Goal: Transaction & Acquisition: Purchase product/service

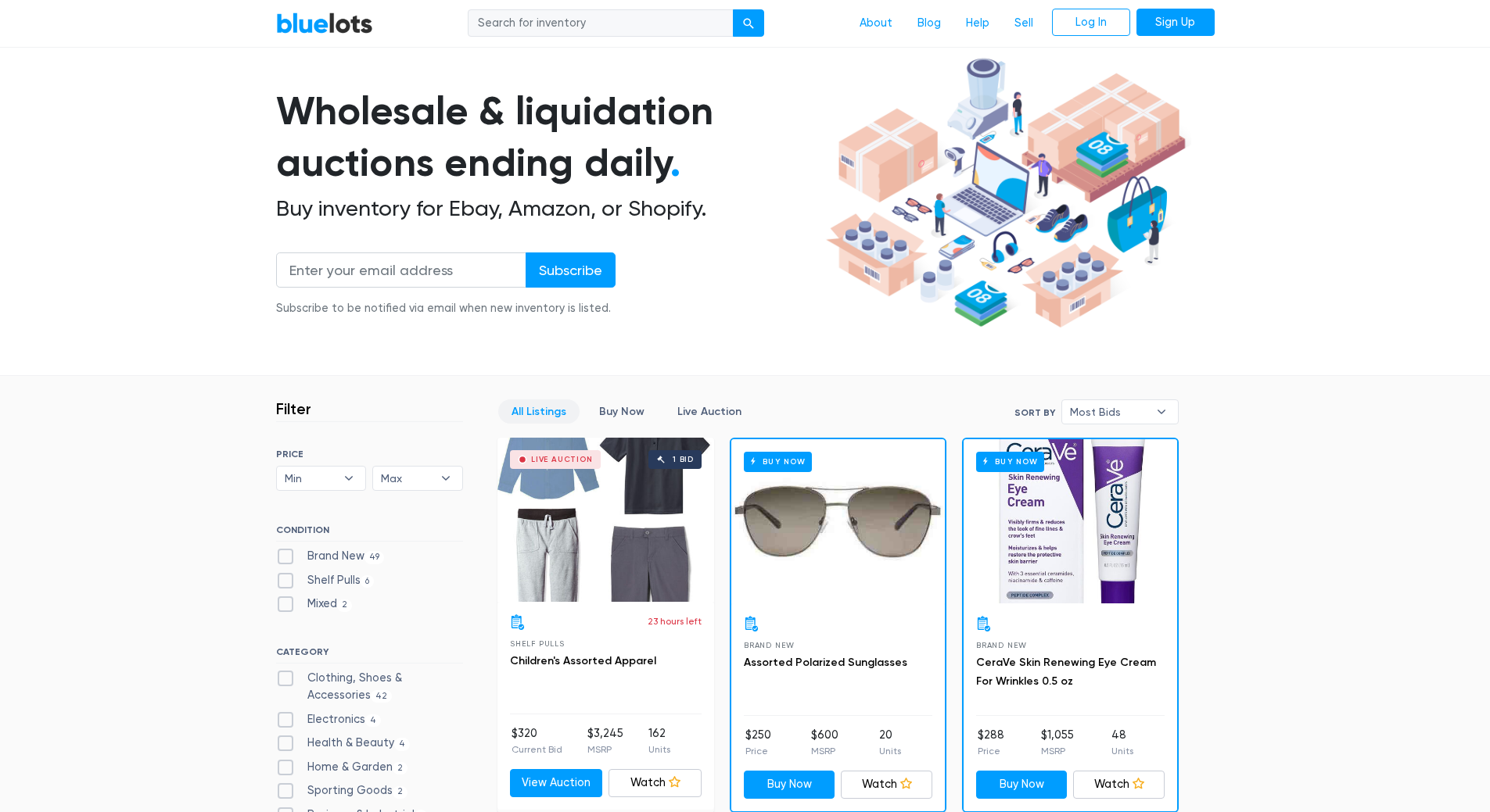
scroll to position [235, 0]
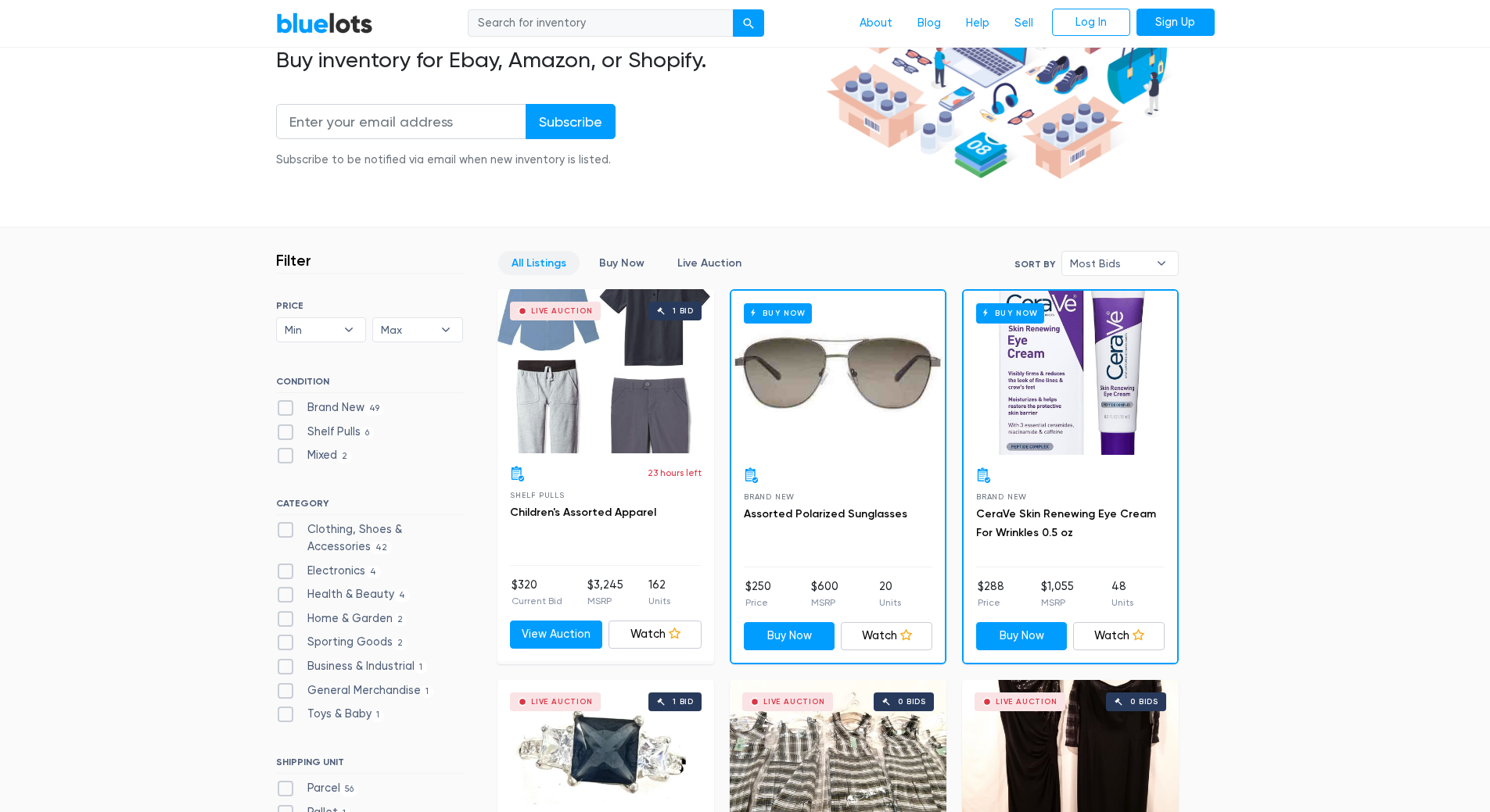
click at [346, 573] on label "Electronics 4" at bounding box center [328, 572] width 106 height 17
click at [286, 573] on input "Electronics 4" at bounding box center [280, 568] width 10 height 10
checkbox input "true"
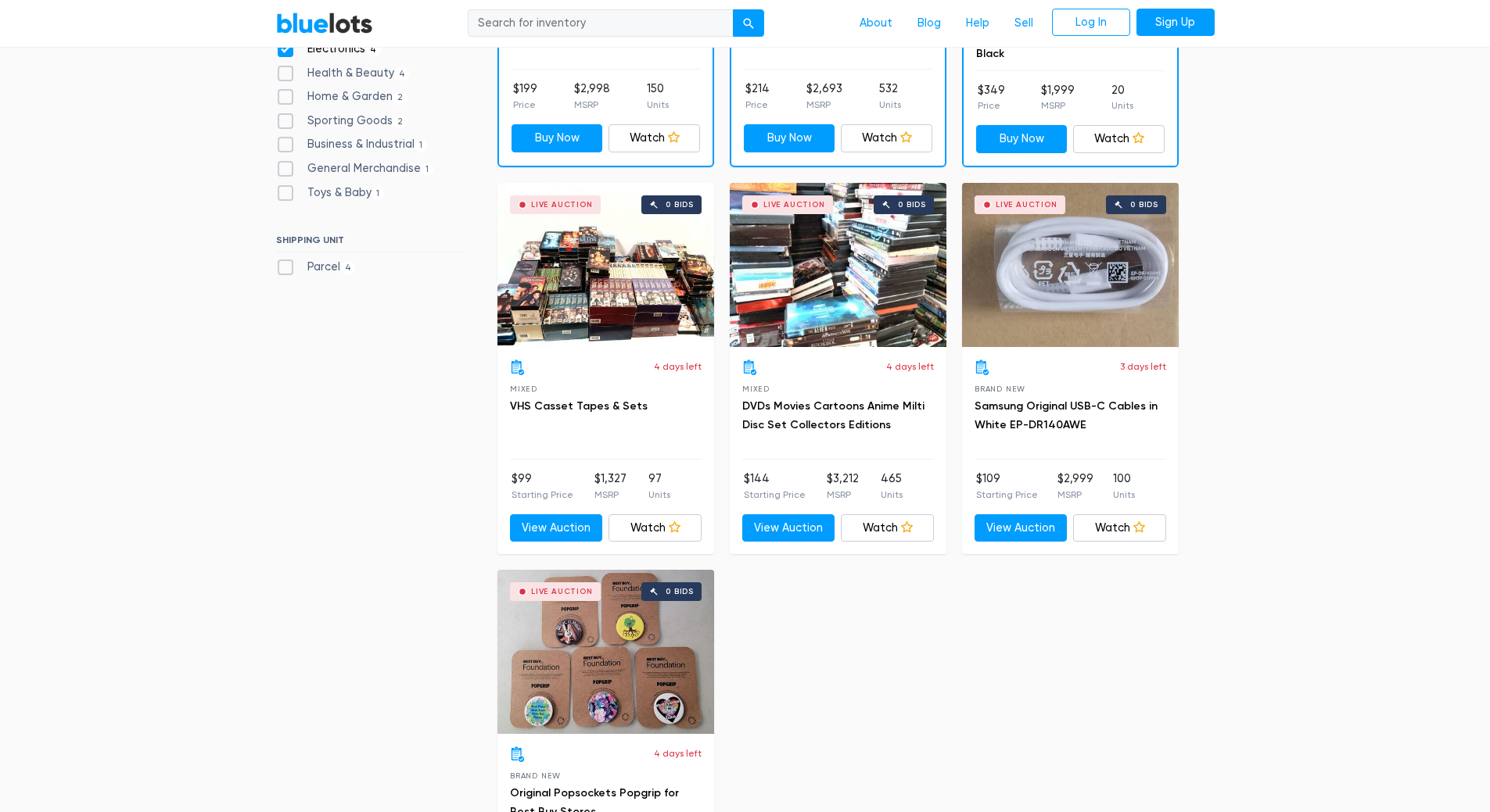
scroll to position [733, 0]
click at [631, 644] on div "Live Auction 0 bids" at bounding box center [606, 651] width 217 height 164
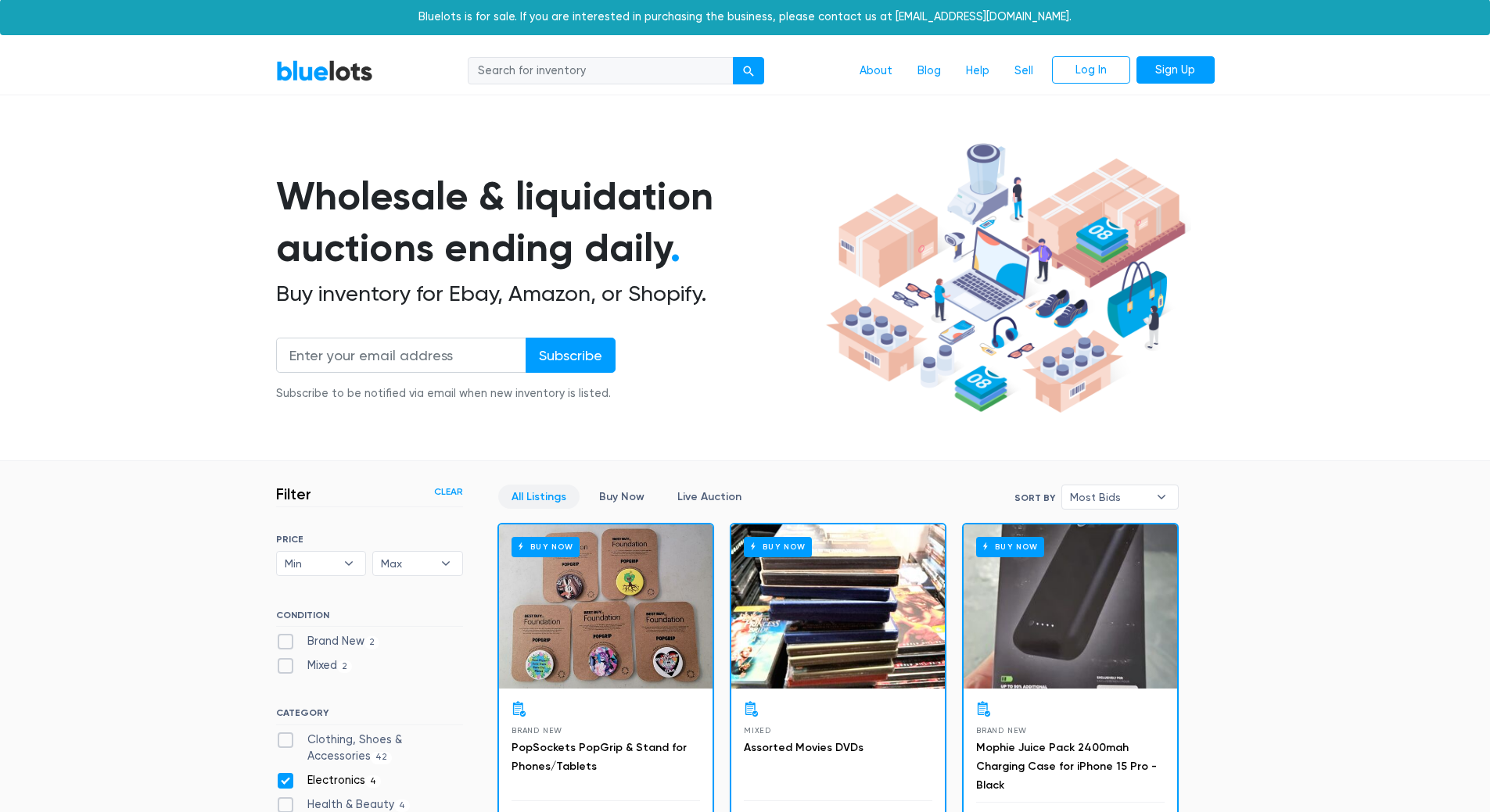
scroll to position [0, 0]
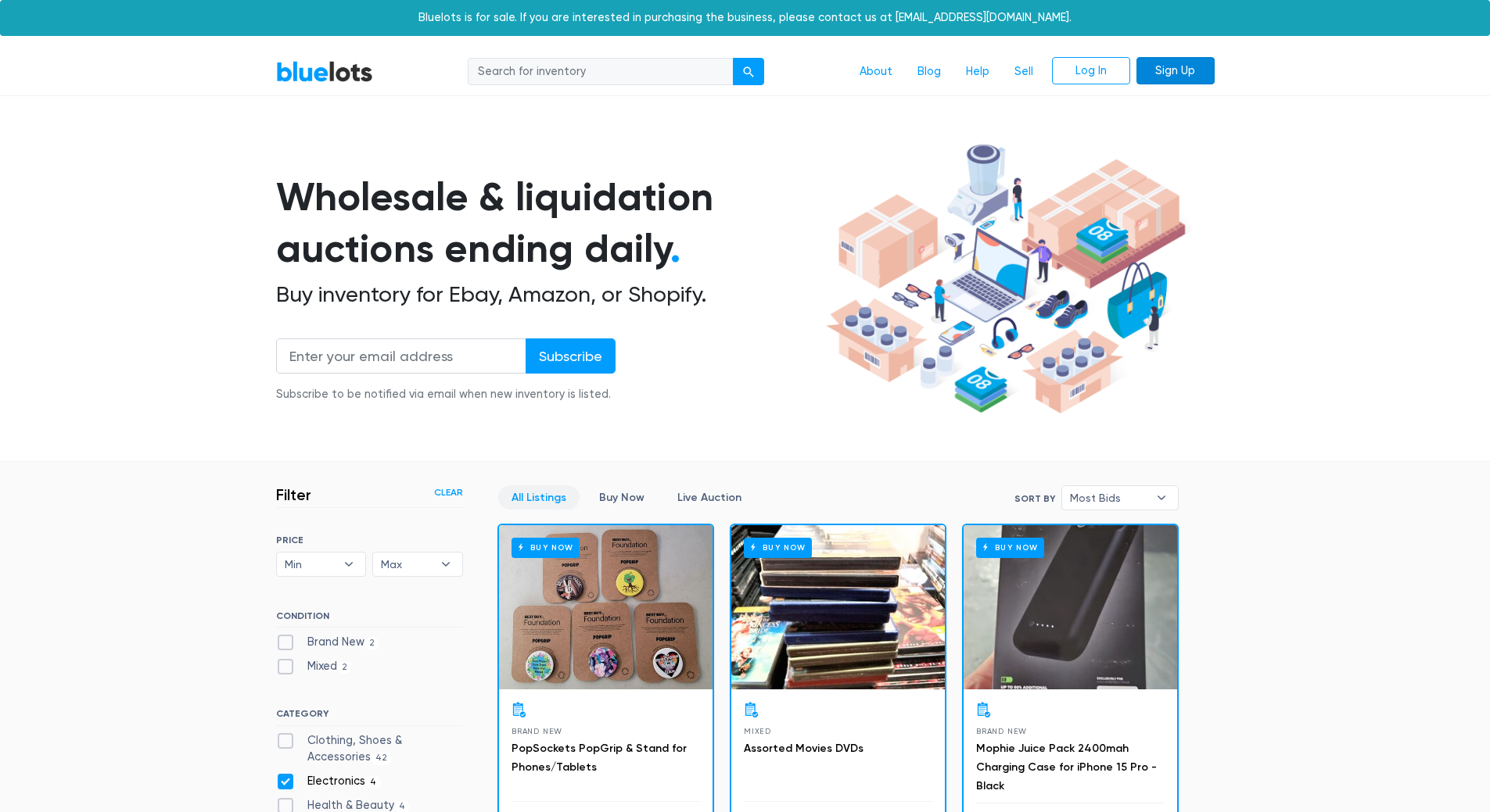
click at [1159, 67] on link "Sign Up" at bounding box center [1176, 71] width 78 height 28
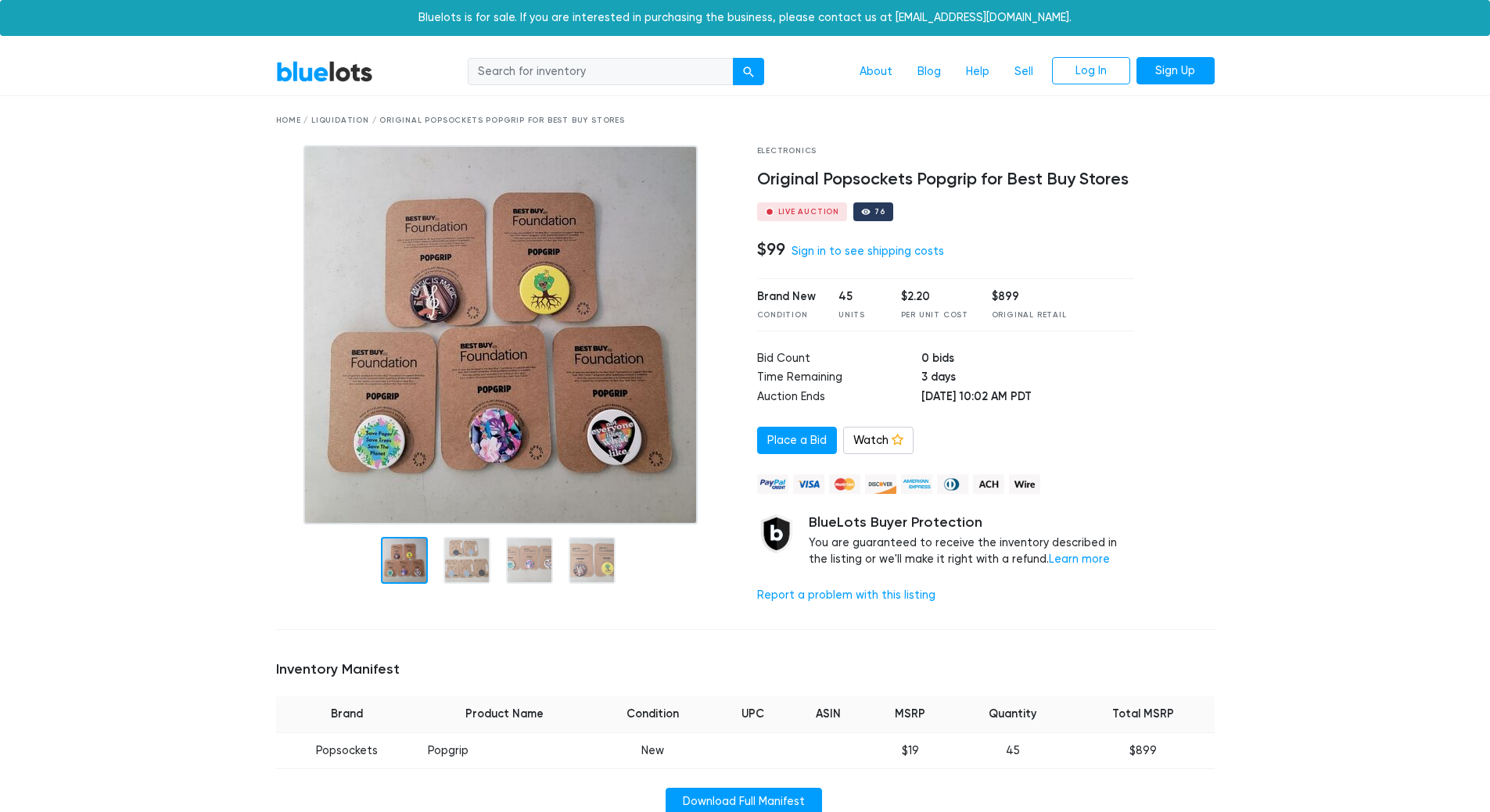
click at [501, 431] on img at bounding box center [500, 335] width 394 height 379
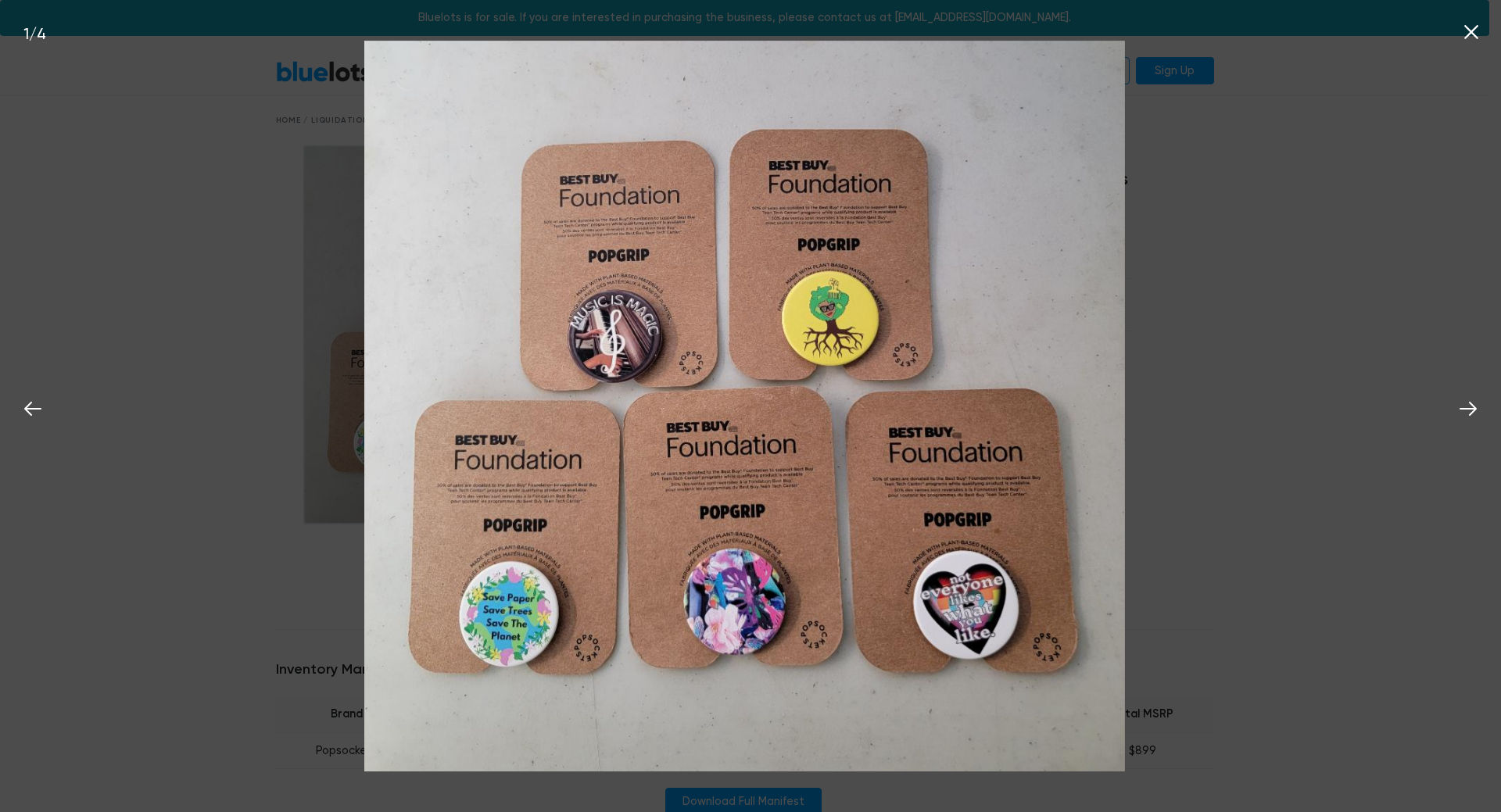
click at [164, 421] on div "1 / 4" at bounding box center [750, 406] width 1501 height 812
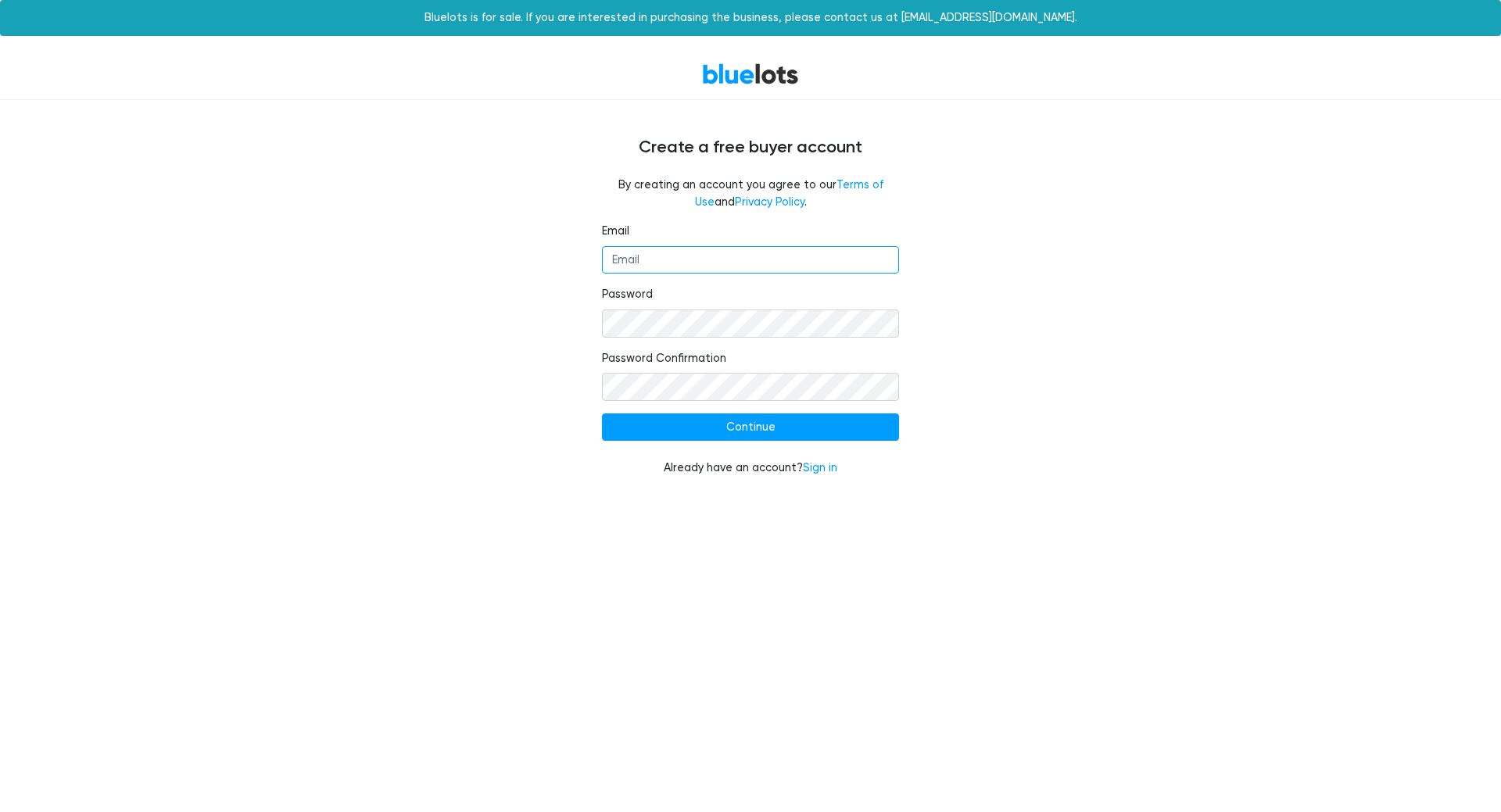
click at [691, 258] on input "Email" at bounding box center [750, 260] width 297 height 28
type input "dsutherland@techcyclesolutions.com"
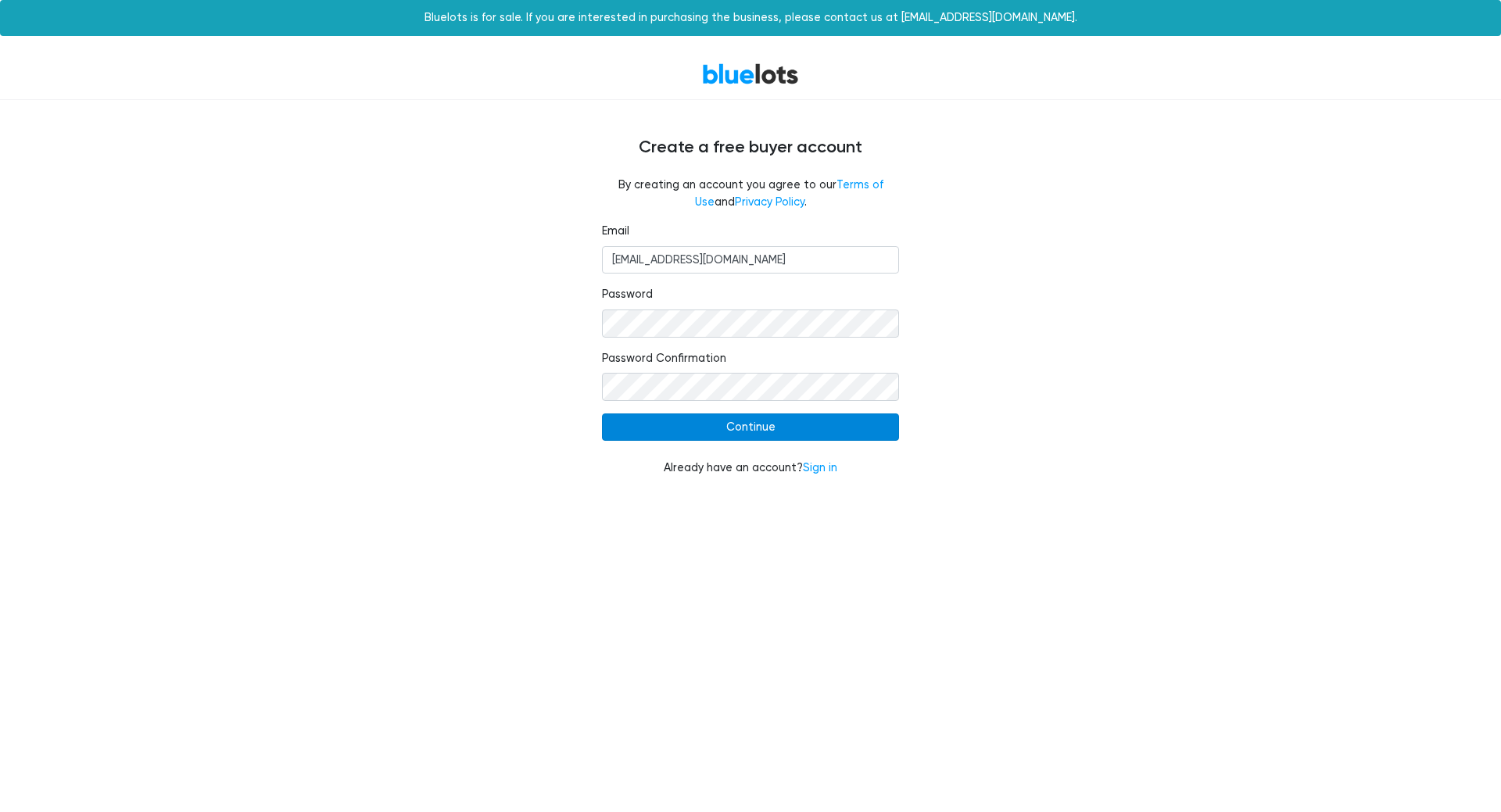
click at [778, 431] on input "Continue" at bounding box center [750, 428] width 297 height 28
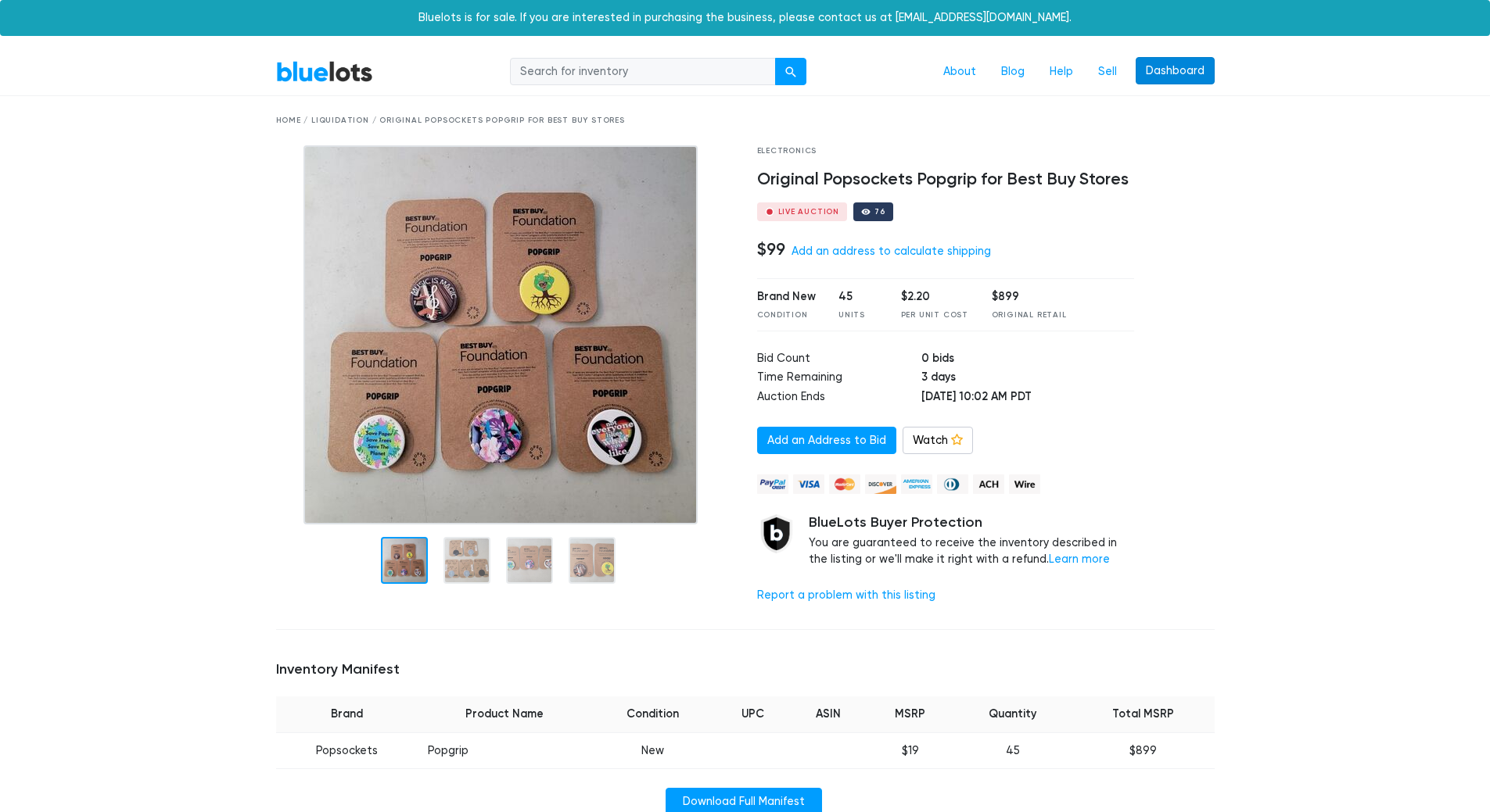
click at [1177, 68] on link "Dashboard" at bounding box center [1175, 71] width 79 height 28
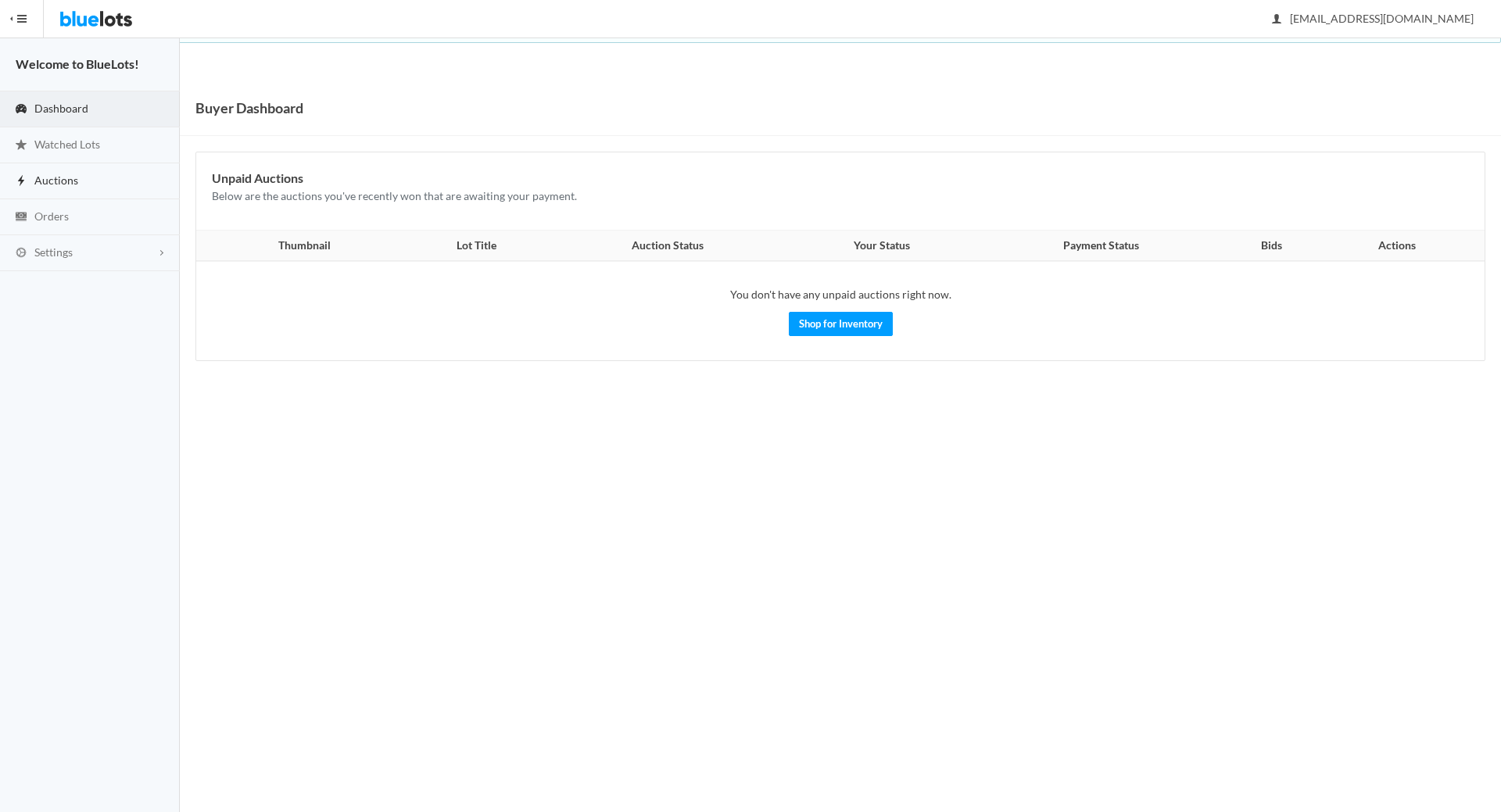
click at [87, 165] on link "Auctions" at bounding box center [90, 182] width 180 height 36
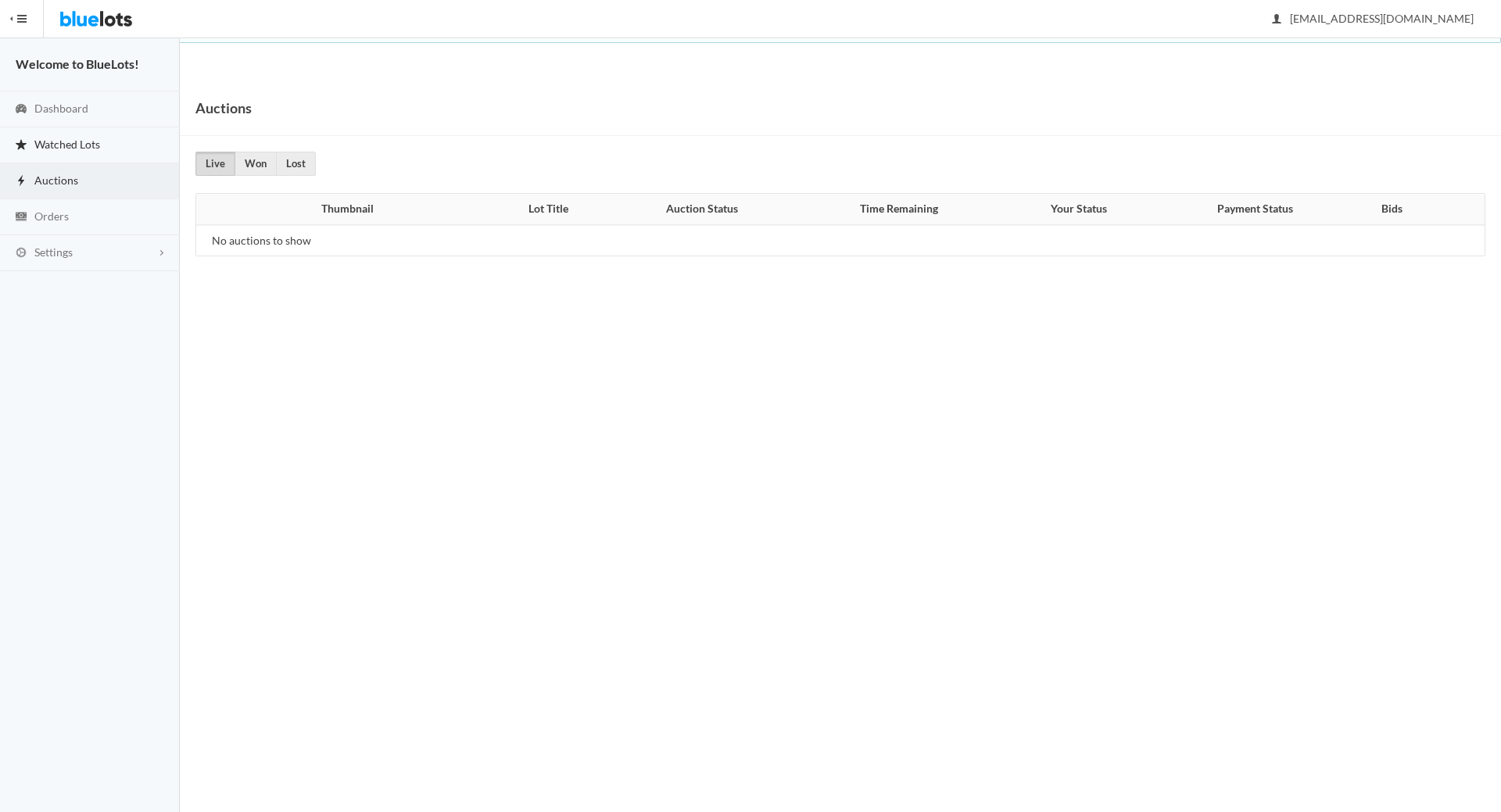
click at [90, 138] on span "Watched Lots" at bounding box center [67, 144] width 66 height 13
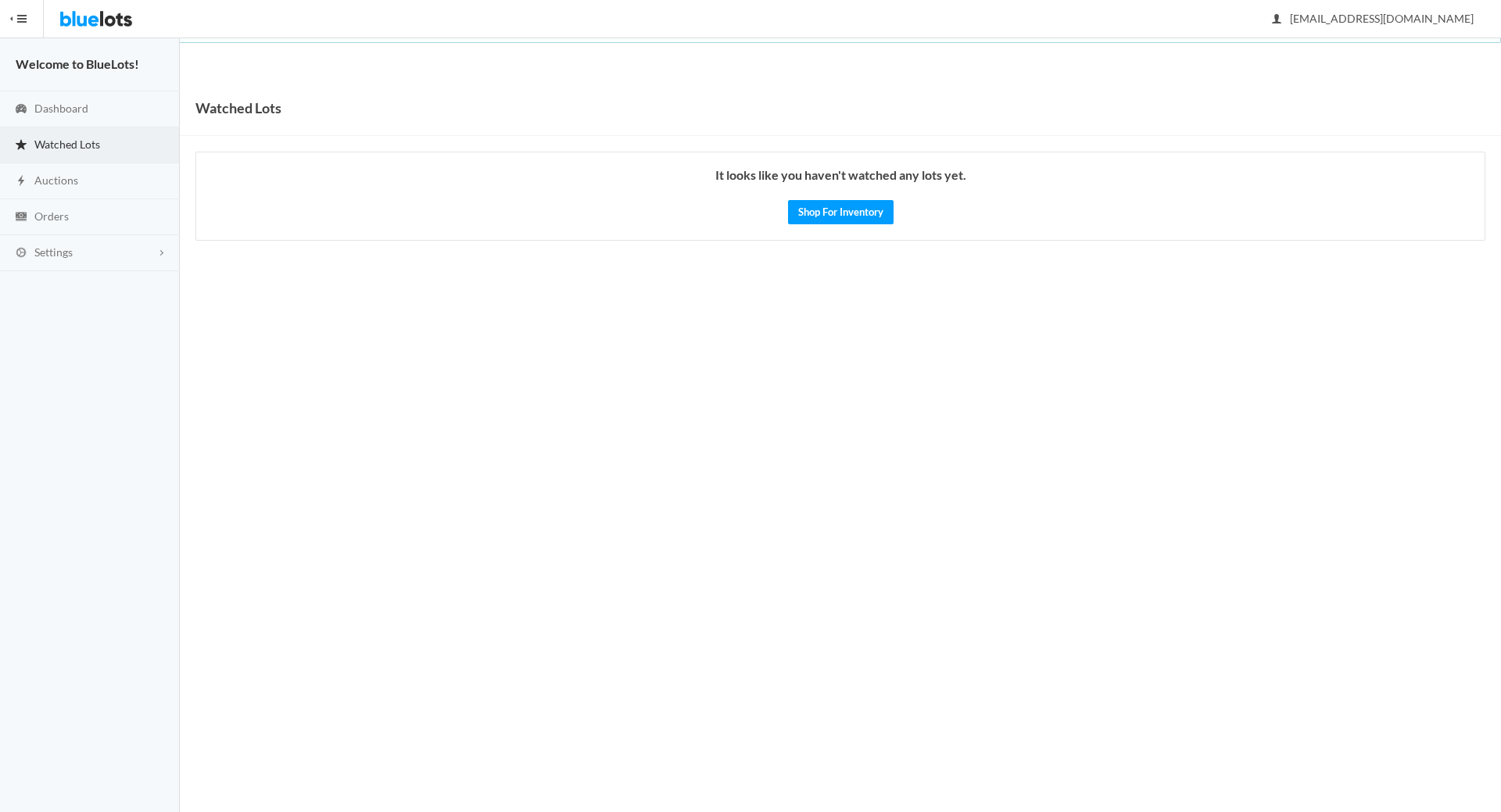
click at [38, 16] on button "HIDE MENU" at bounding box center [22, 19] width 44 height 38
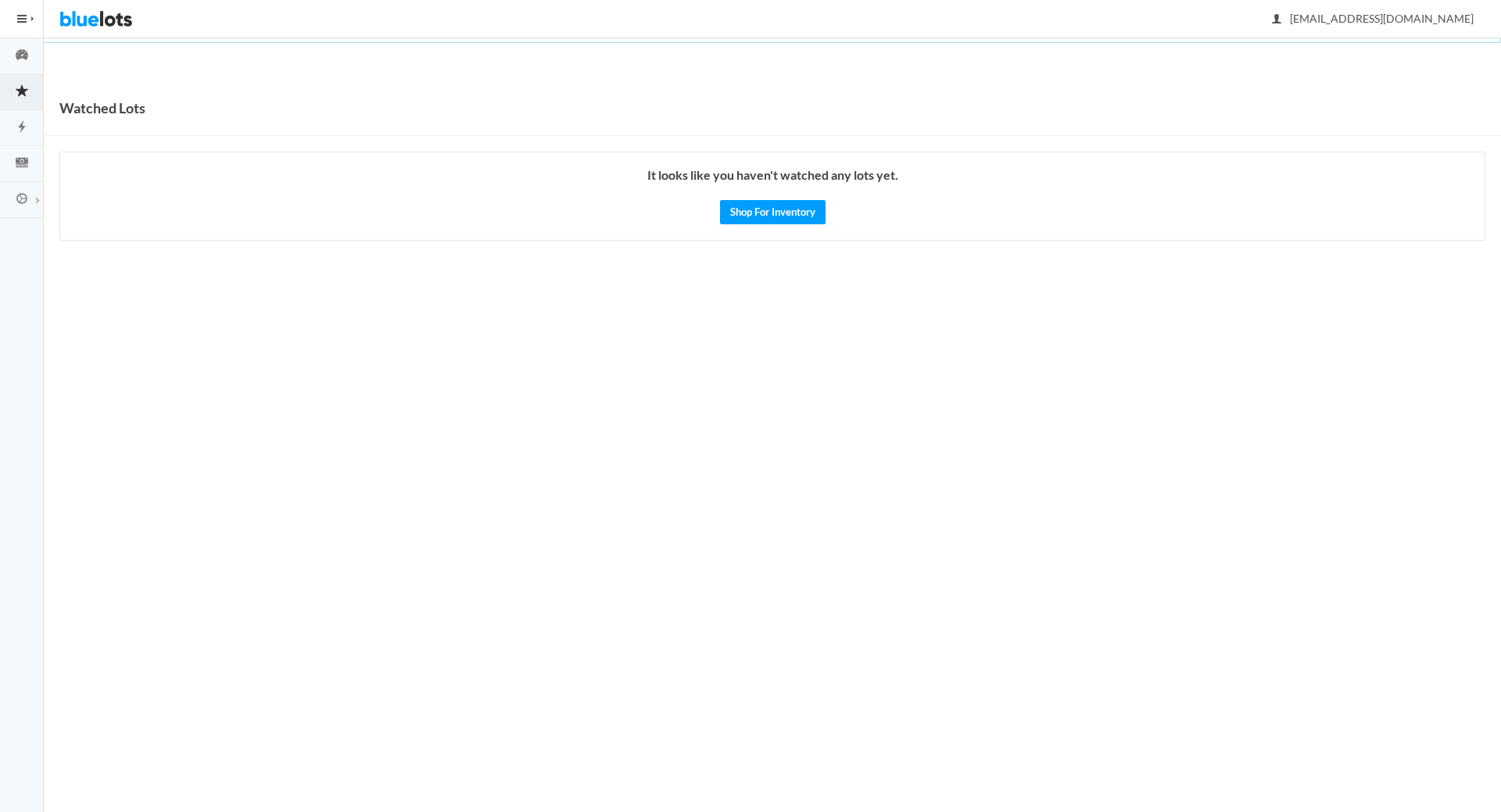
click at [34, 17] on button "HIDE MENU" at bounding box center [22, 19] width 44 height 38
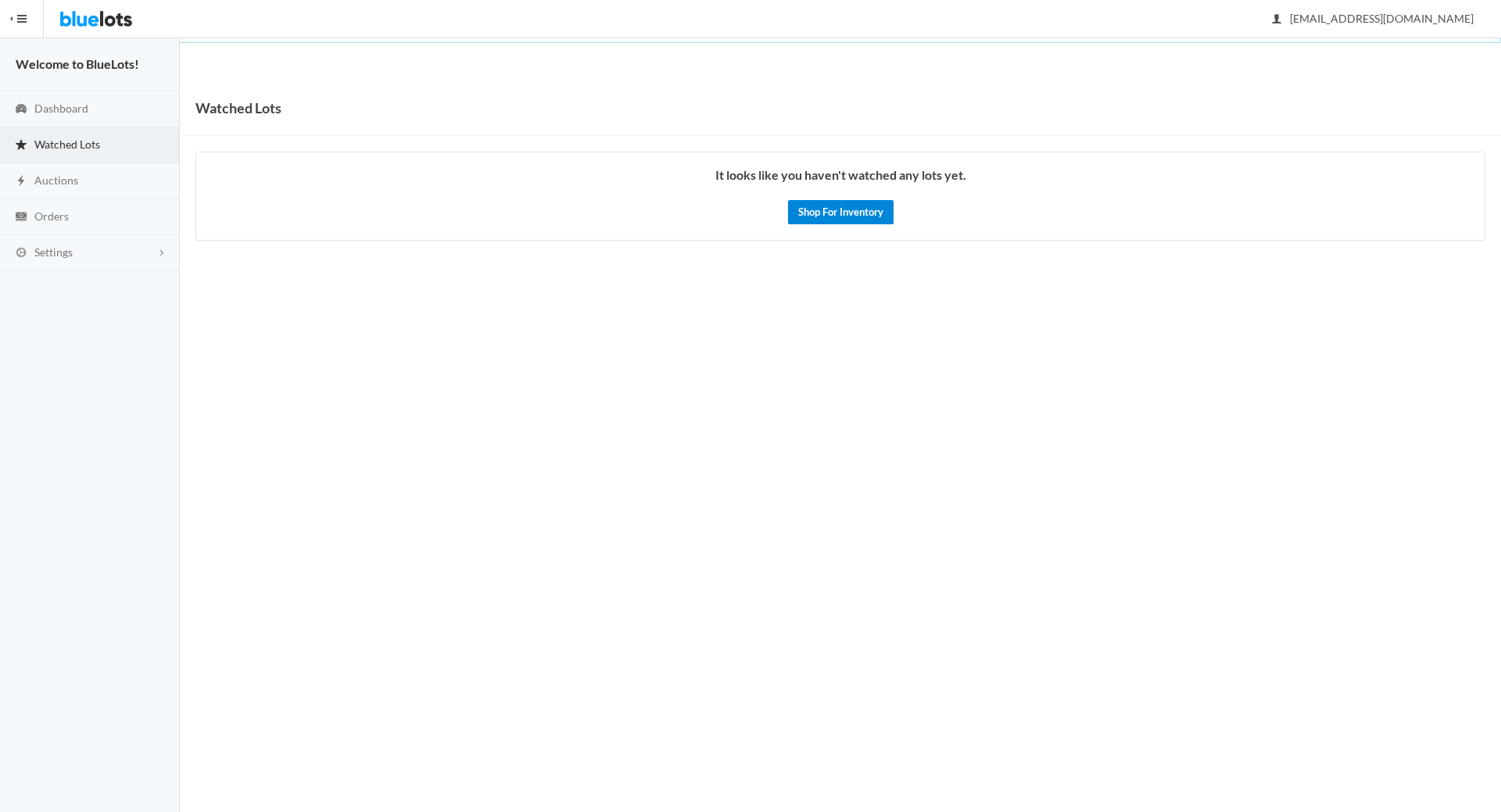
click at [840, 209] on link "Shop For Inventory" at bounding box center [840, 212] width 106 height 24
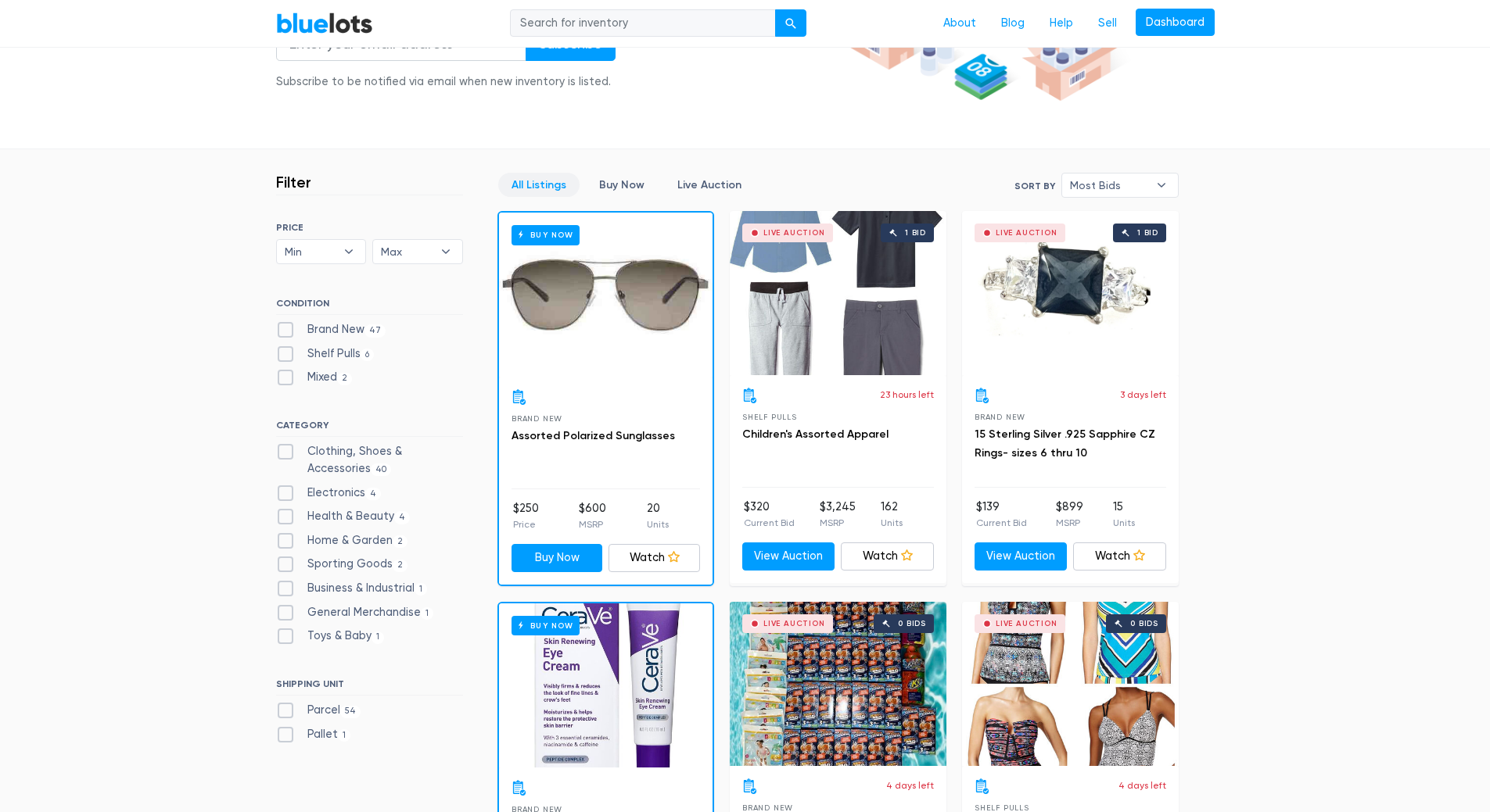
scroll to position [391, 0]
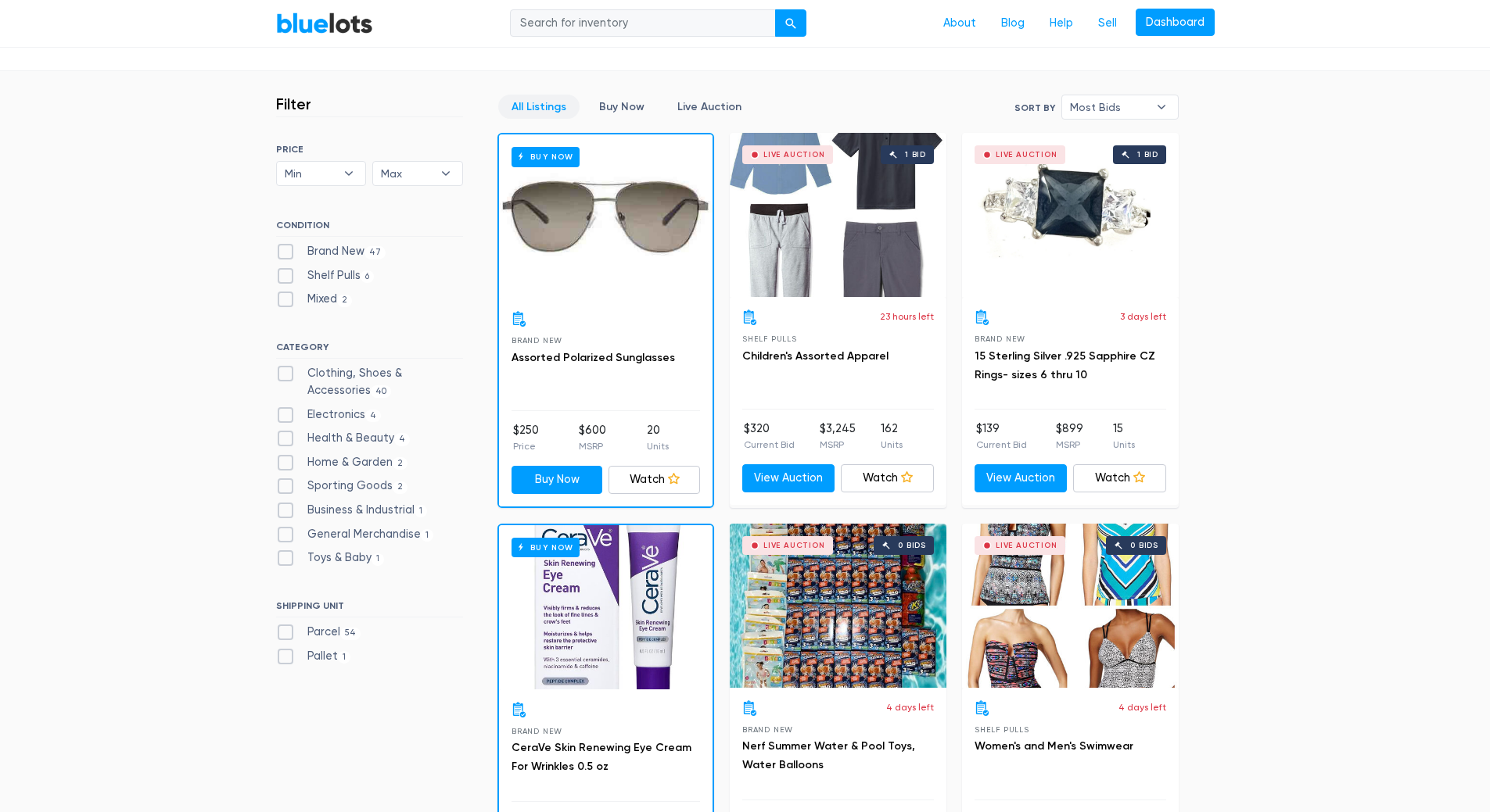
click at [320, 511] on label "Business & Industrial 1" at bounding box center [352, 511] width 152 height 17
click at [286, 511] on Industrial"] "Business & Industrial 1" at bounding box center [280, 507] width 10 height 10
checkbox Industrial"] "true"
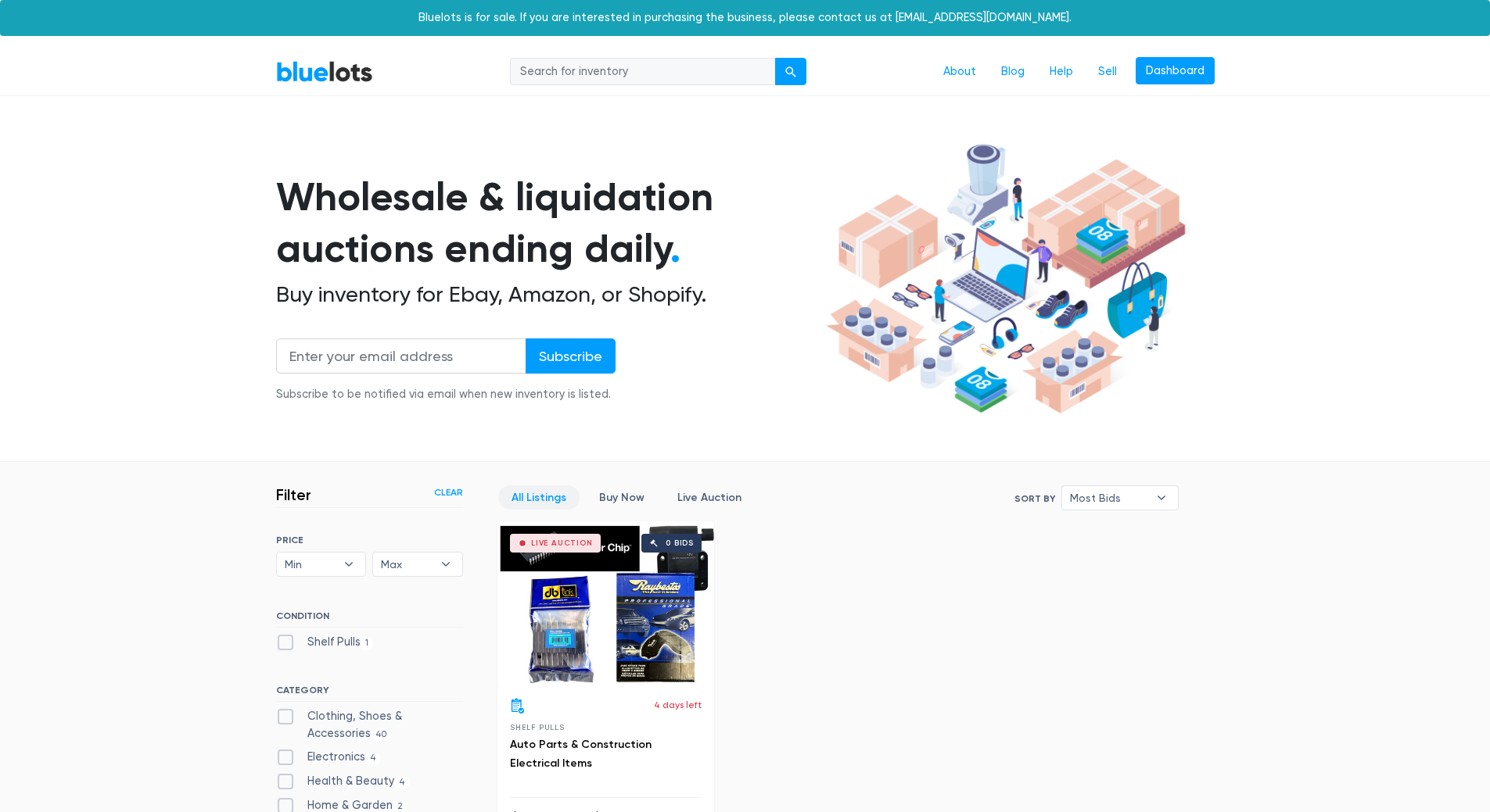
scroll to position [420, 0]
